Goal: Task Accomplishment & Management: Manage account settings

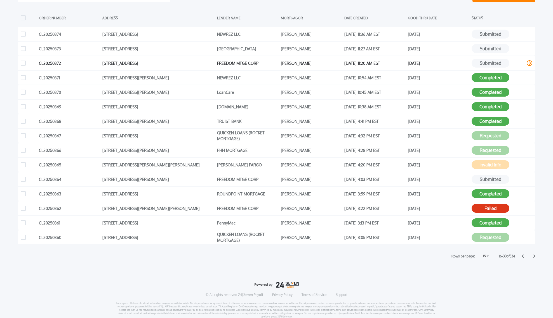
scroll to position [118, 0]
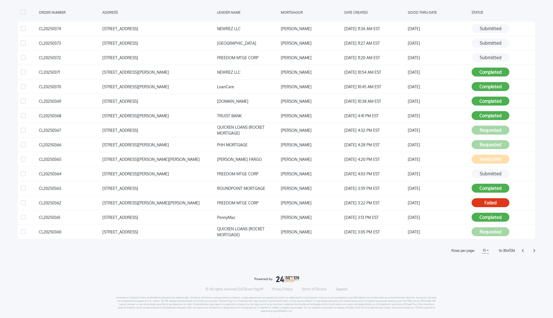
click at [535, 251] on icon at bounding box center [534, 250] width 2 height 3
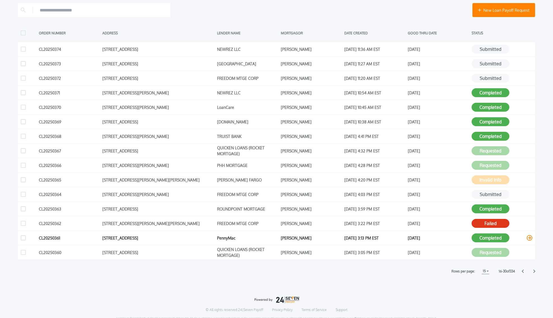
scroll to position [98, 0]
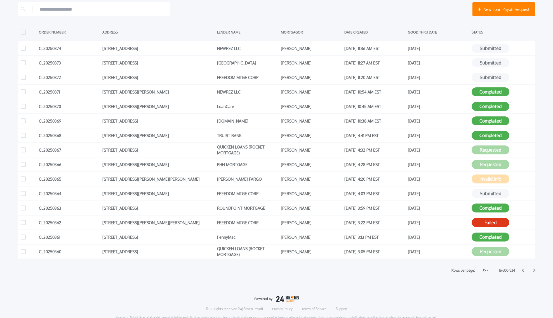
click at [535, 271] on div "PAYOFFS Loan Payoffs New Loan Payoff Request ORDER NUMBER ADDRESS LENDER NAME M…" at bounding box center [276, 148] width 553 height 395
click at [534, 271] on icon at bounding box center [534, 271] width 2 height 4
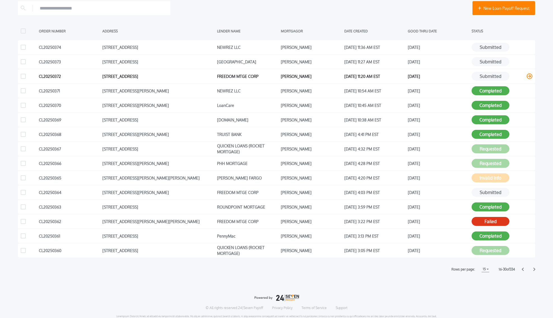
scroll to position [100, 0]
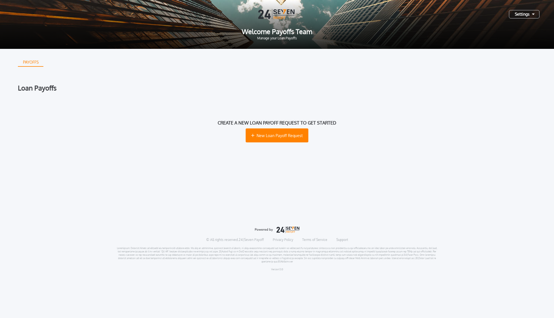
click at [533, 16] on div "Settings" at bounding box center [524, 14] width 30 height 8
click at [355, 118] on div "Create a new loan payoff request to get started New Loan Payoff Request" at bounding box center [277, 131] width 518 height 62
click at [280, 137] on span "New Loan Payoff Request" at bounding box center [279, 136] width 46 height 6
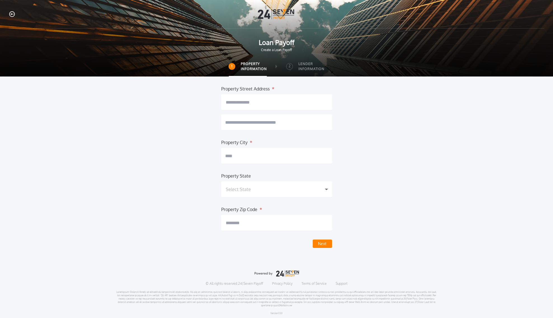
click at [11, 13] on icon "button" at bounding box center [12, 14] width 6 height 6
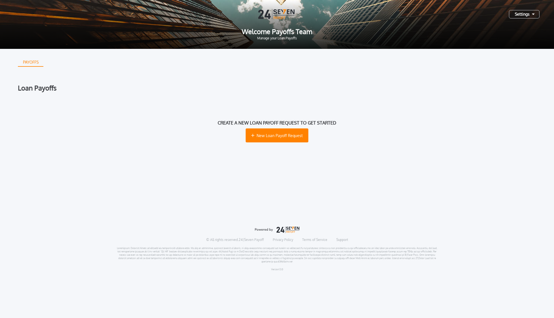
click at [530, 14] on div "Settings" at bounding box center [524, 14] width 30 height 8
click at [494, 28] on button "Log Out" at bounding box center [504, 27] width 58 height 8
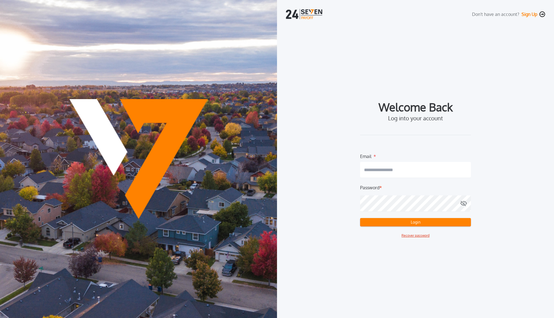
click at [377, 165] on input "email" at bounding box center [415, 170] width 111 height 16
click at [0, 318] on com-1password-button at bounding box center [0, 318] width 0 height 0
type input "**********"
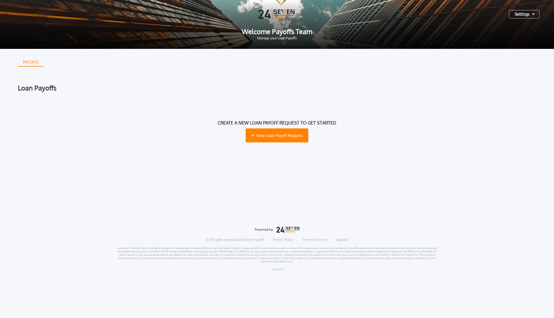
click at [534, 16] on div "Settings" at bounding box center [524, 14] width 30 height 8
click at [520, 58] on div "PAYOFFS" at bounding box center [277, 62] width 518 height 9
click at [532, 15] on div "Settings" at bounding box center [524, 14] width 30 height 8
click at [384, 68] on div "PAYOFFS Loan Payoffs Create a new loan payoff request to get started New Loan P…" at bounding box center [277, 126] width 518 height 155
click at [533, 13] on div "Settings" at bounding box center [524, 14] width 30 height 8
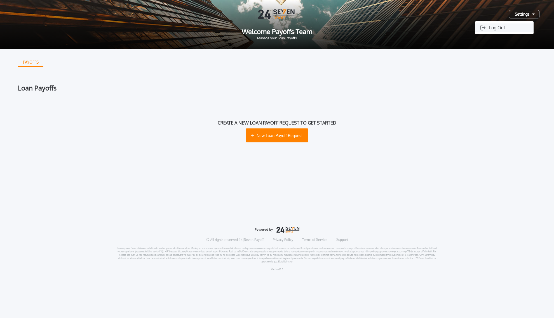
click at [500, 27] on button "Log Out" at bounding box center [504, 27] width 58 height 8
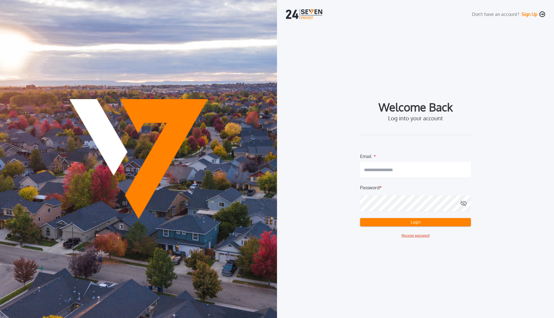
click at [440, 169] on input "email" at bounding box center [415, 170] width 111 height 16
type input "**********"
